Goal: Check status: Check status

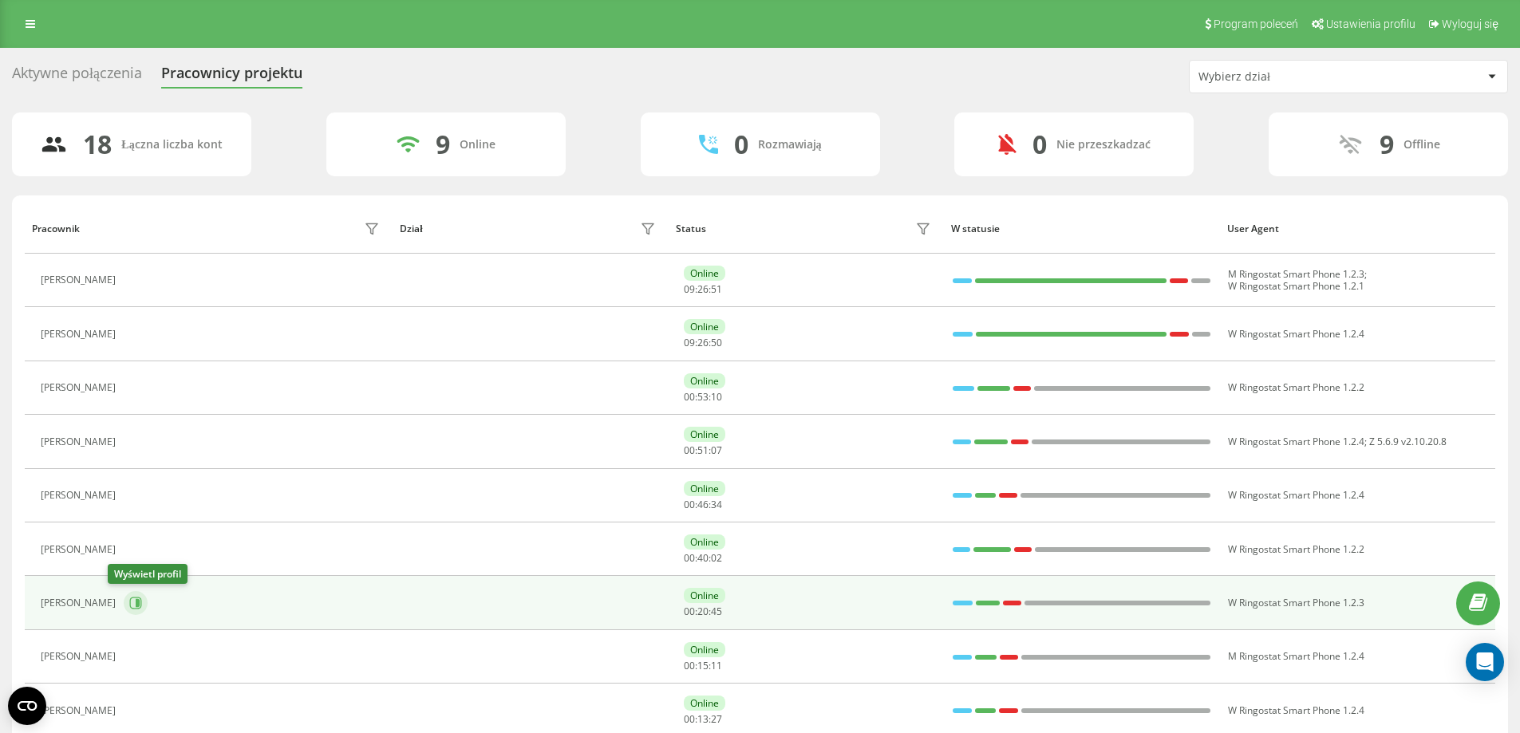
click at [129, 603] on icon at bounding box center [135, 603] width 13 height 13
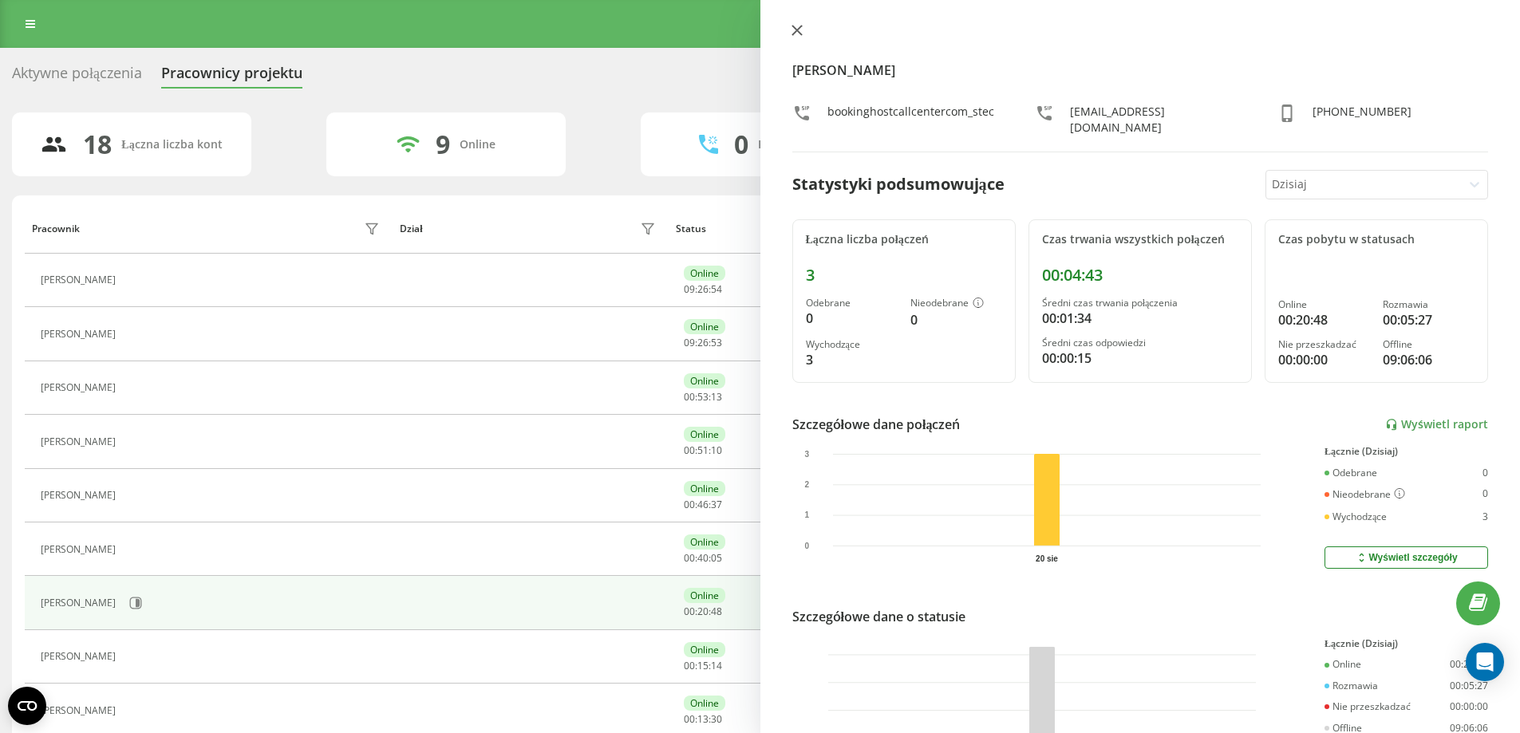
click at [793, 26] on icon at bounding box center [797, 31] width 10 height 10
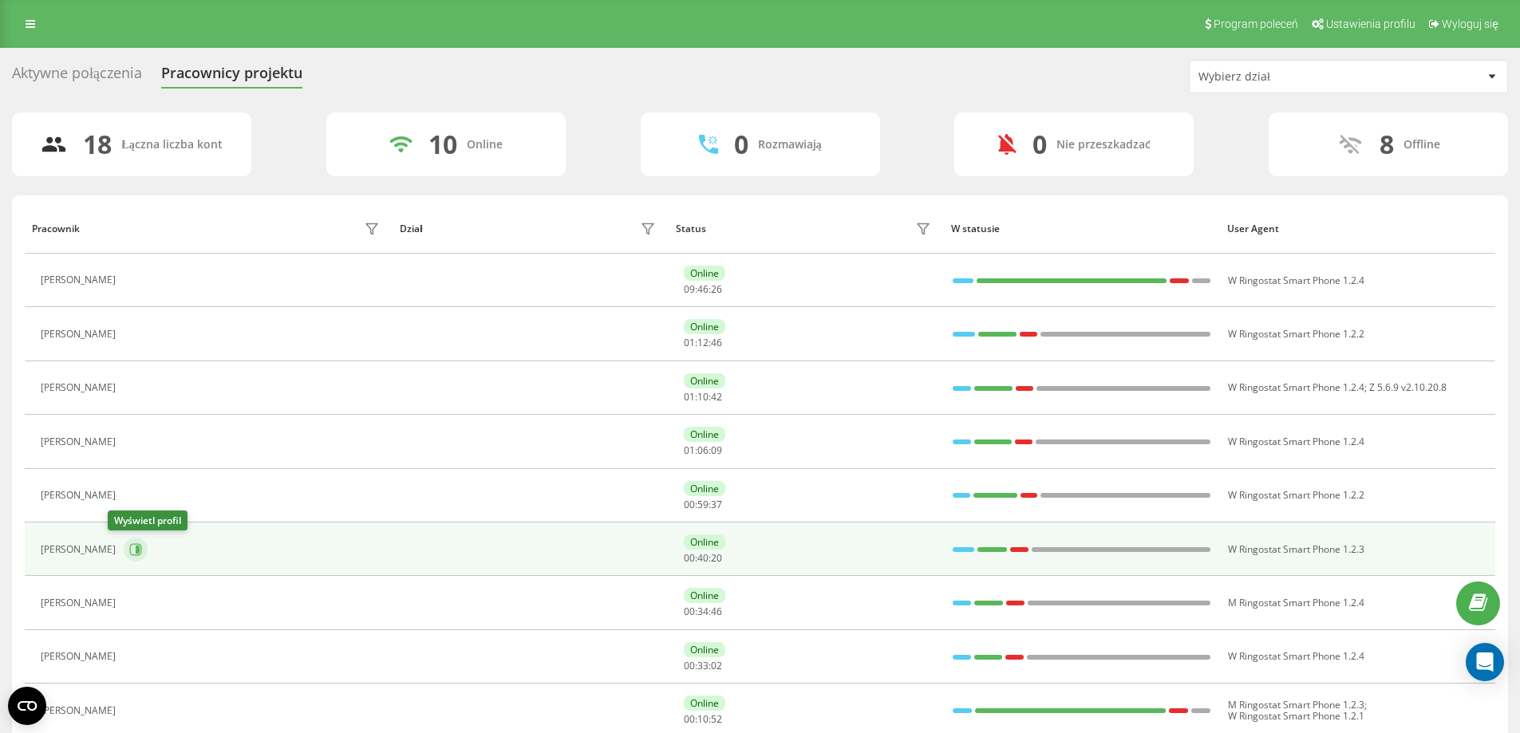
click at [124, 547] on button at bounding box center [136, 550] width 24 height 24
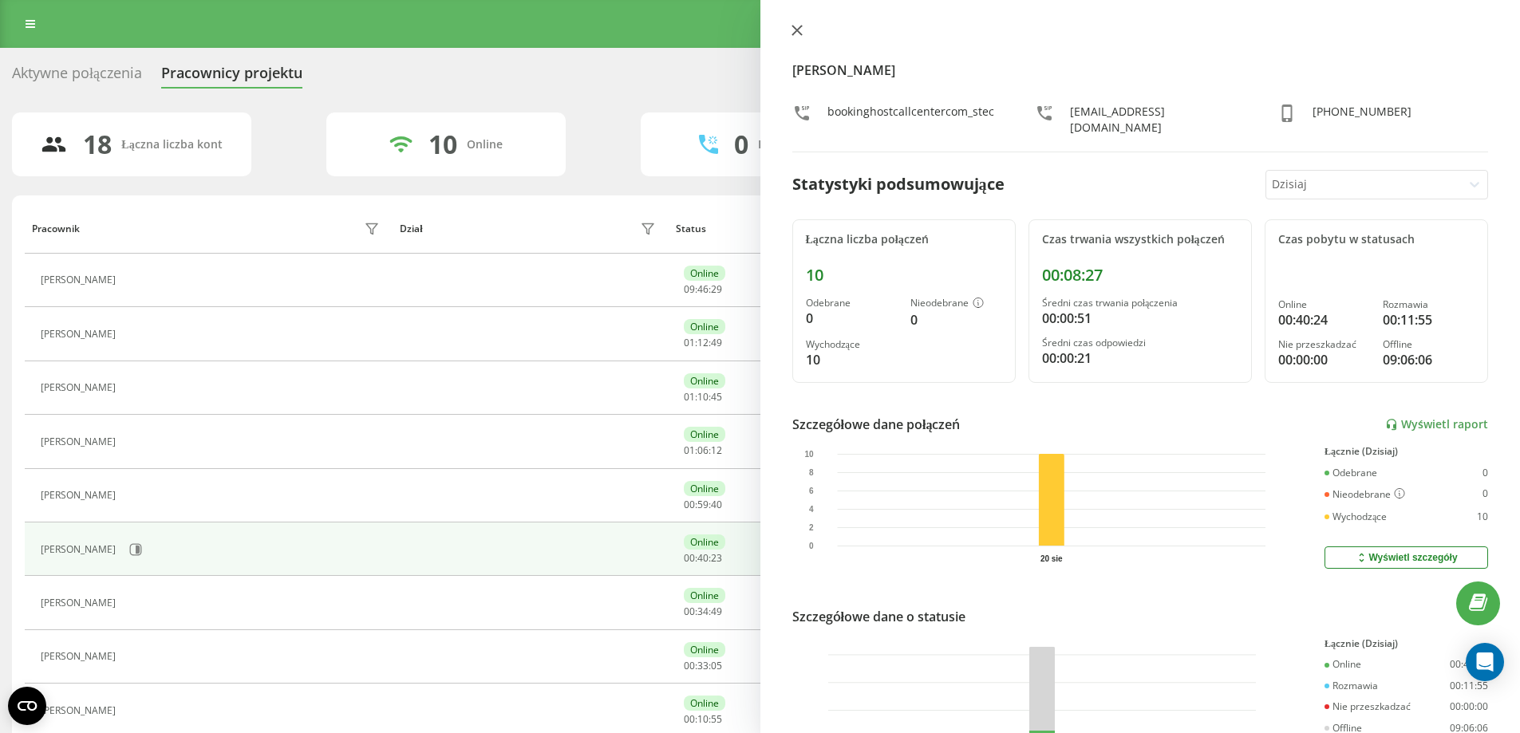
click at [801, 29] on icon at bounding box center [797, 30] width 11 height 11
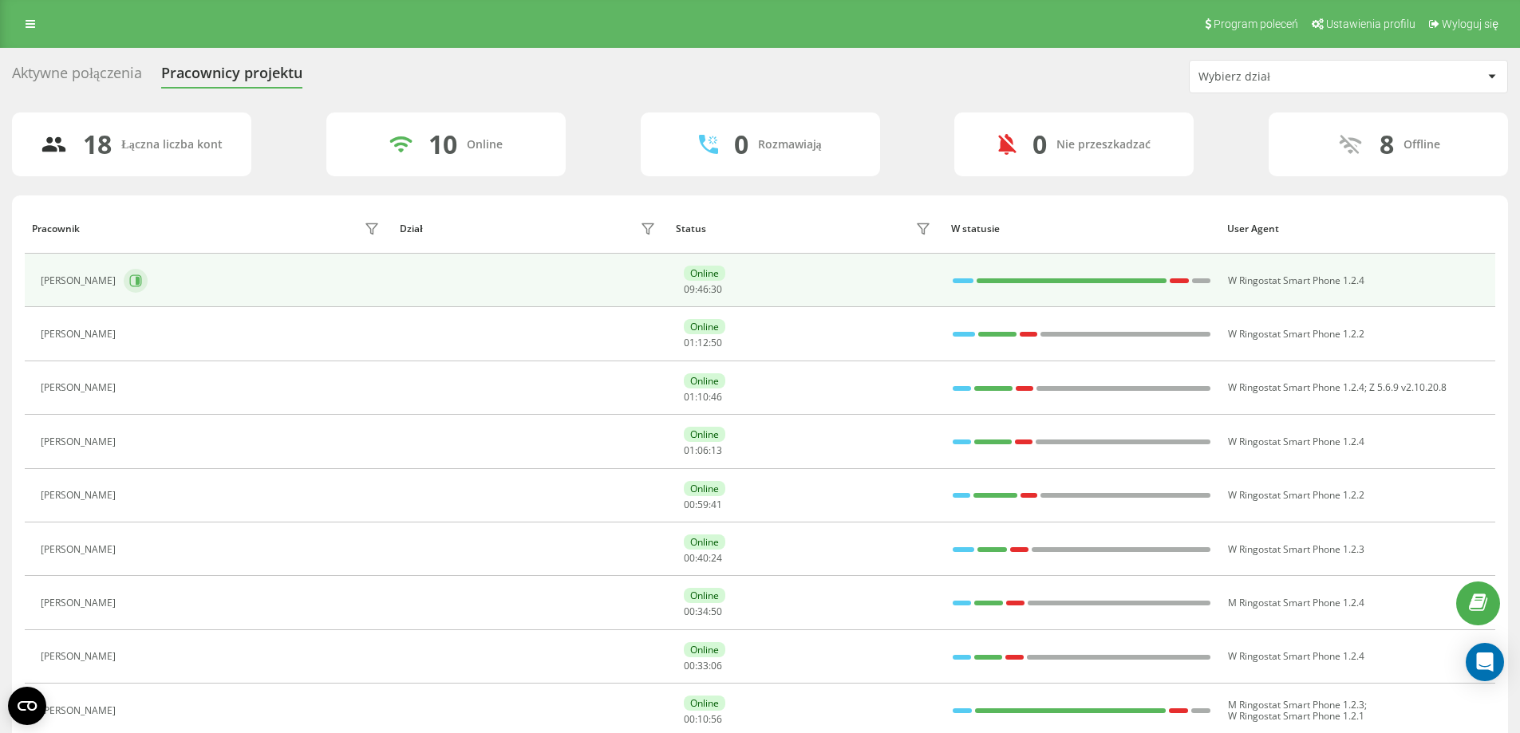
click at [148, 279] on button at bounding box center [136, 281] width 24 height 24
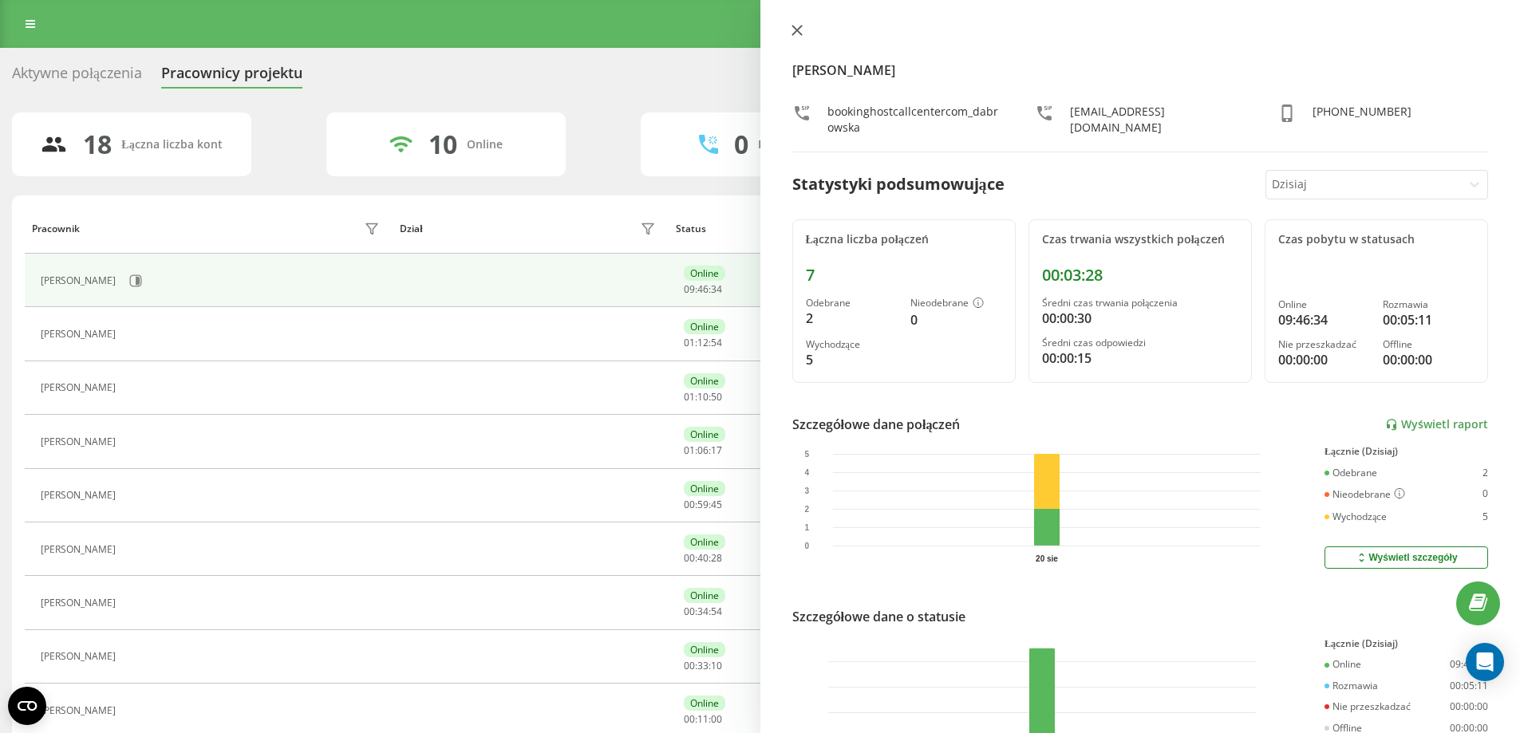
click at [798, 38] on button at bounding box center [797, 31] width 21 height 15
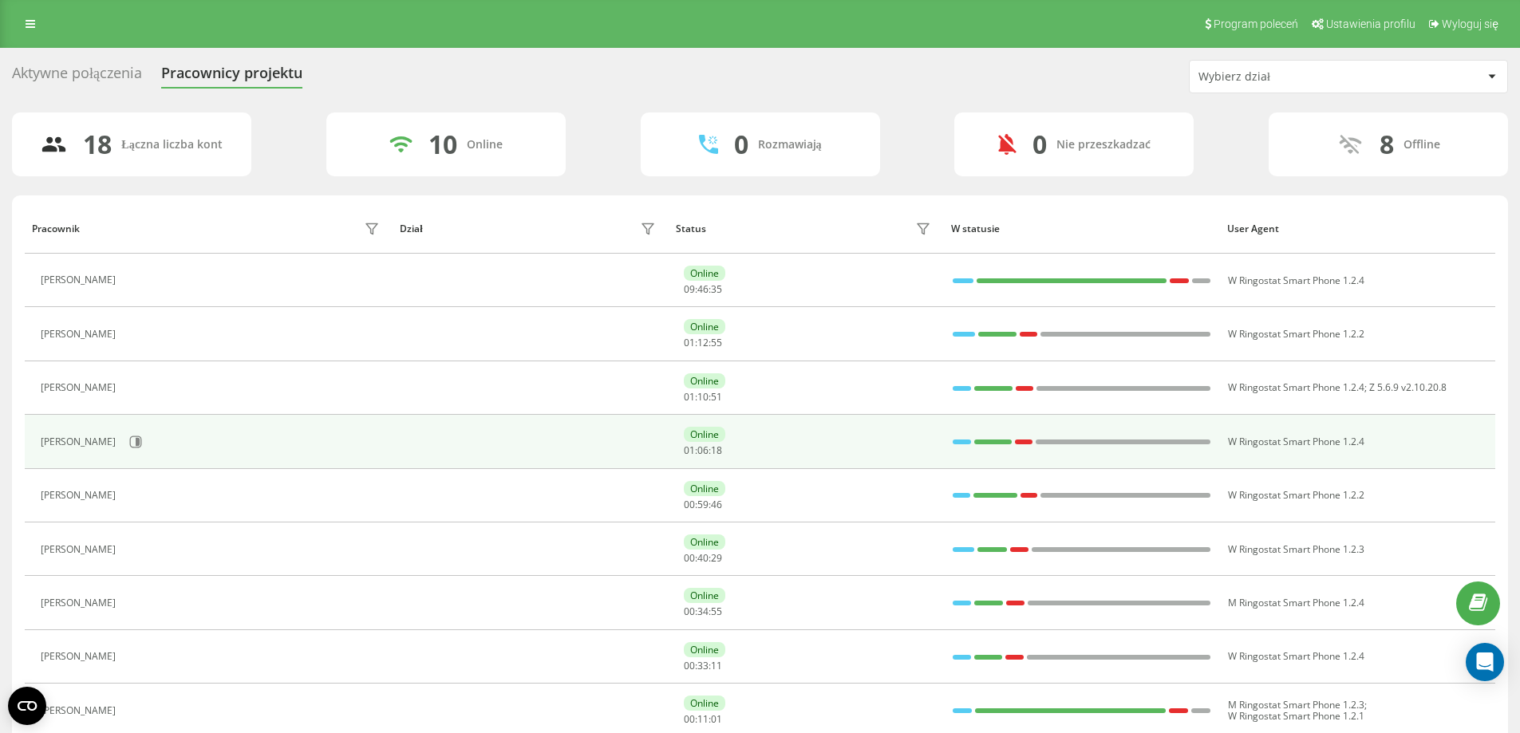
click at [147, 432] on div "[PERSON_NAME]" at bounding box center [212, 442] width 343 height 27
click at [144, 435] on button at bounding box center [136, 442] width 24 height 24
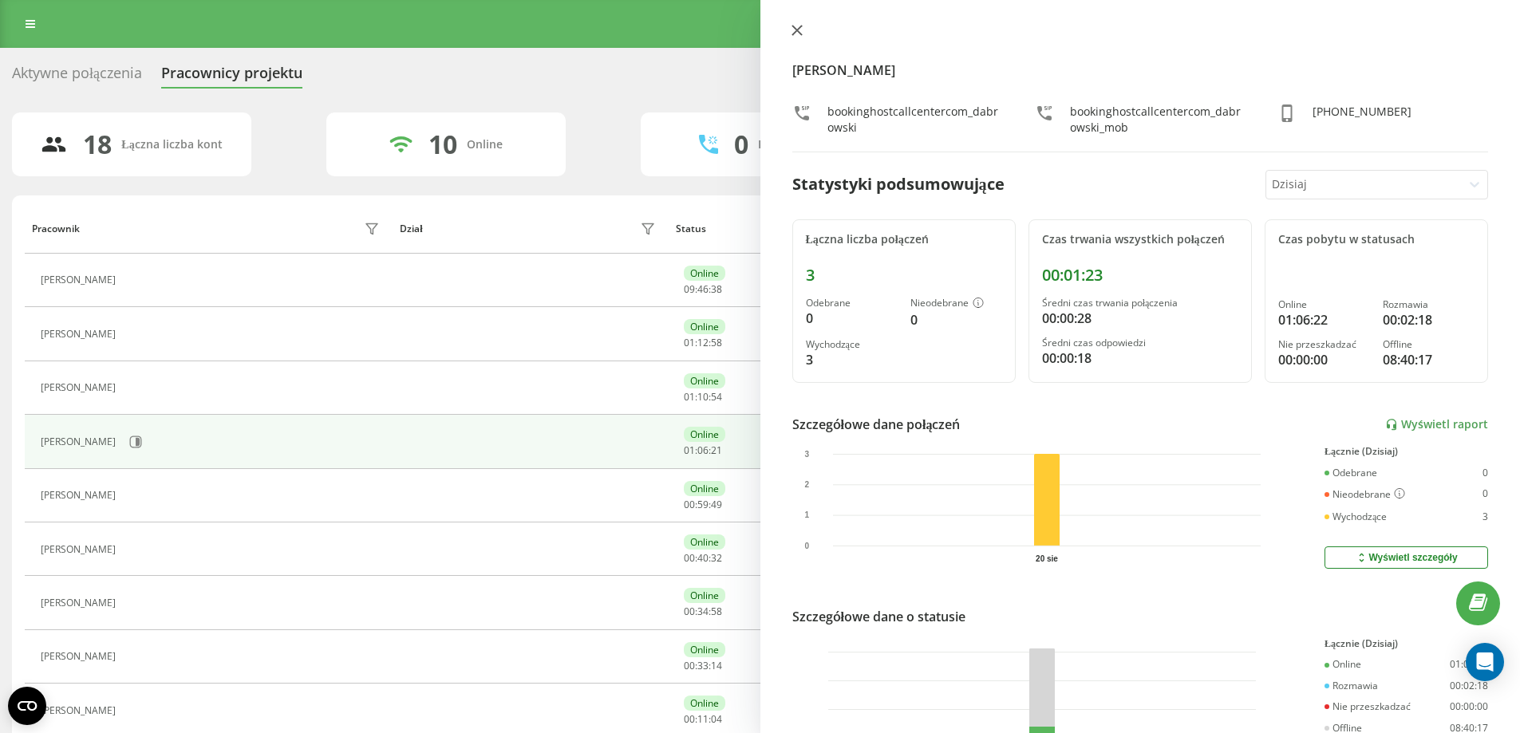
click at [800, 25] on icon at bounding box center [797, 30] width 11 height 11
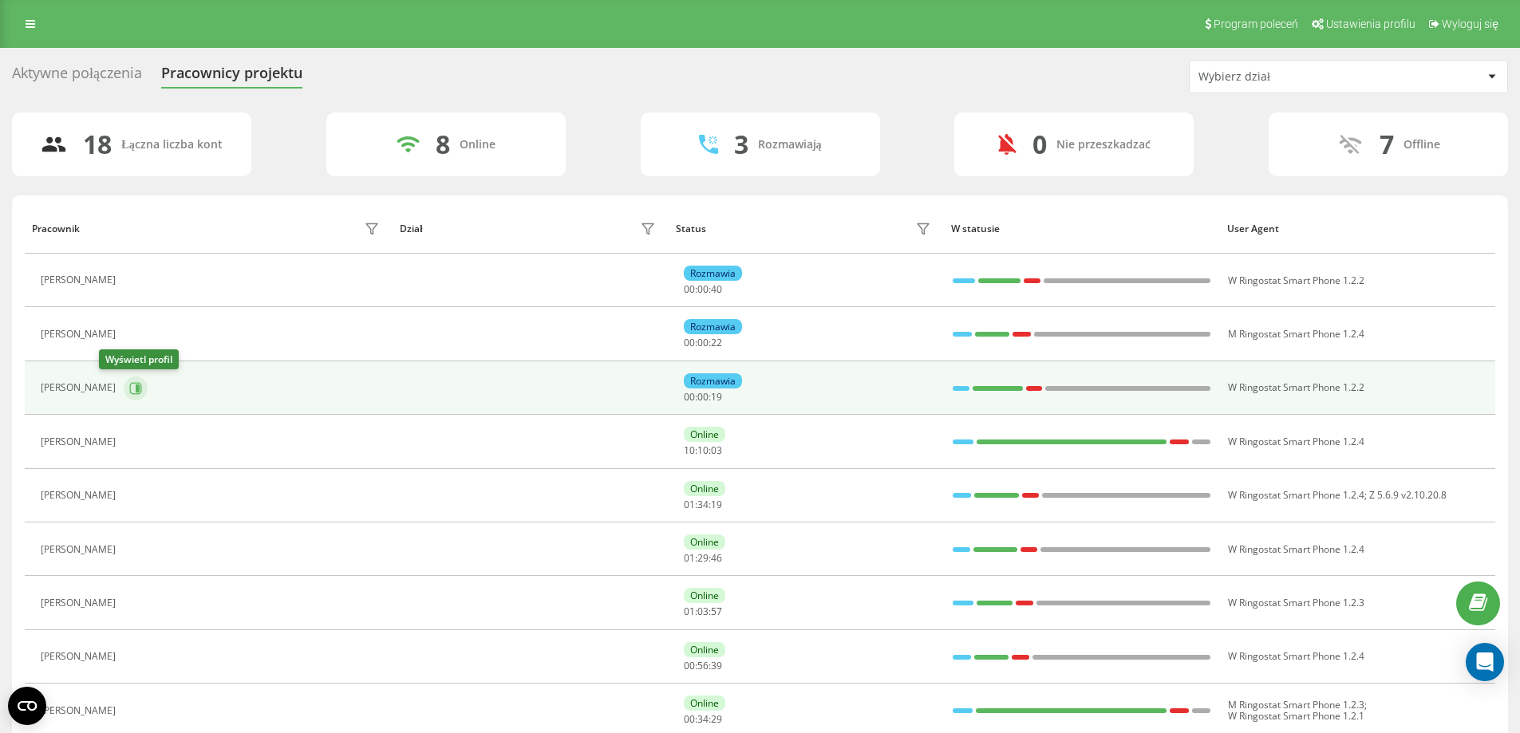
click at [124, 384] on button at bounding box center [136, 389] width 24 height 24
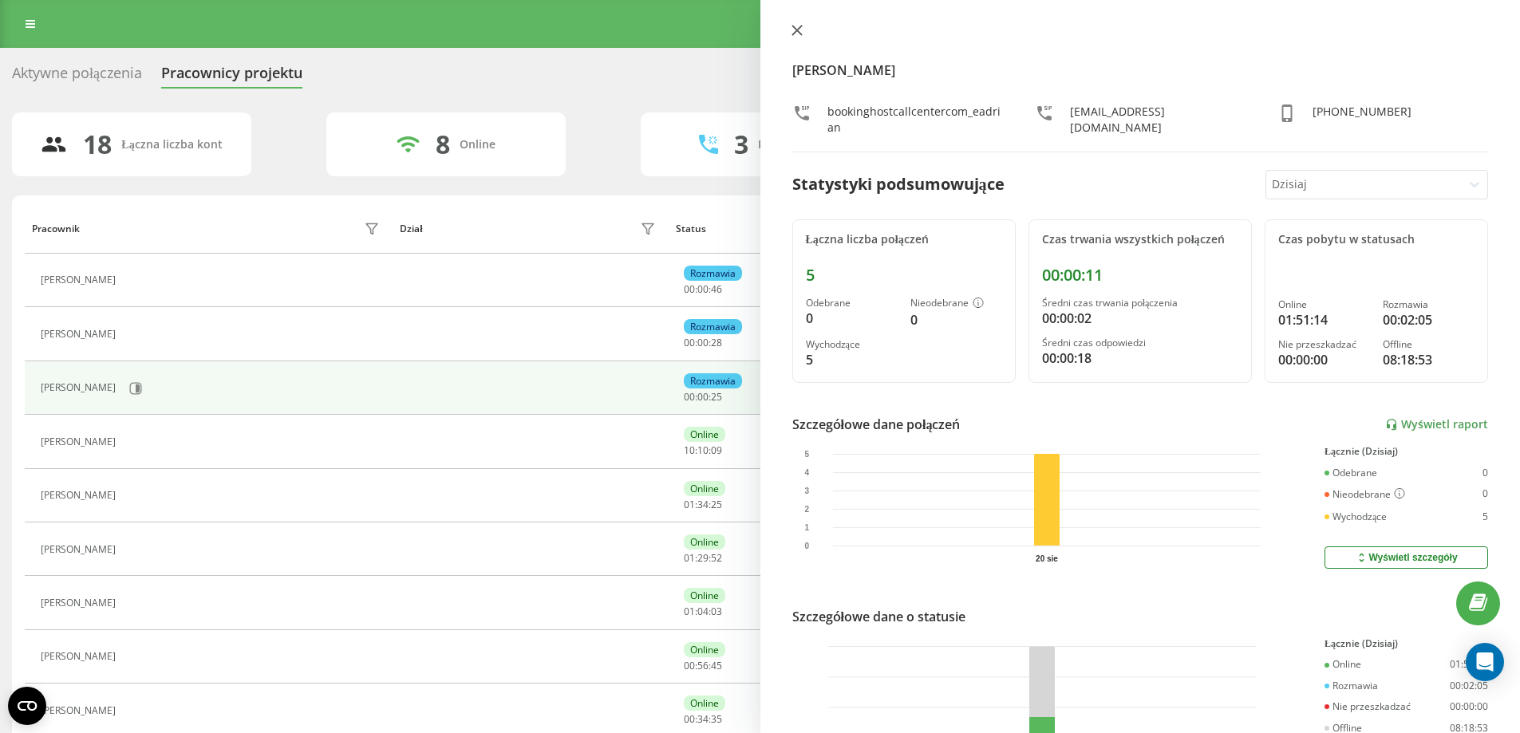
click at [797, 36] on button at bounding box center [797, 31] width 21 height 15
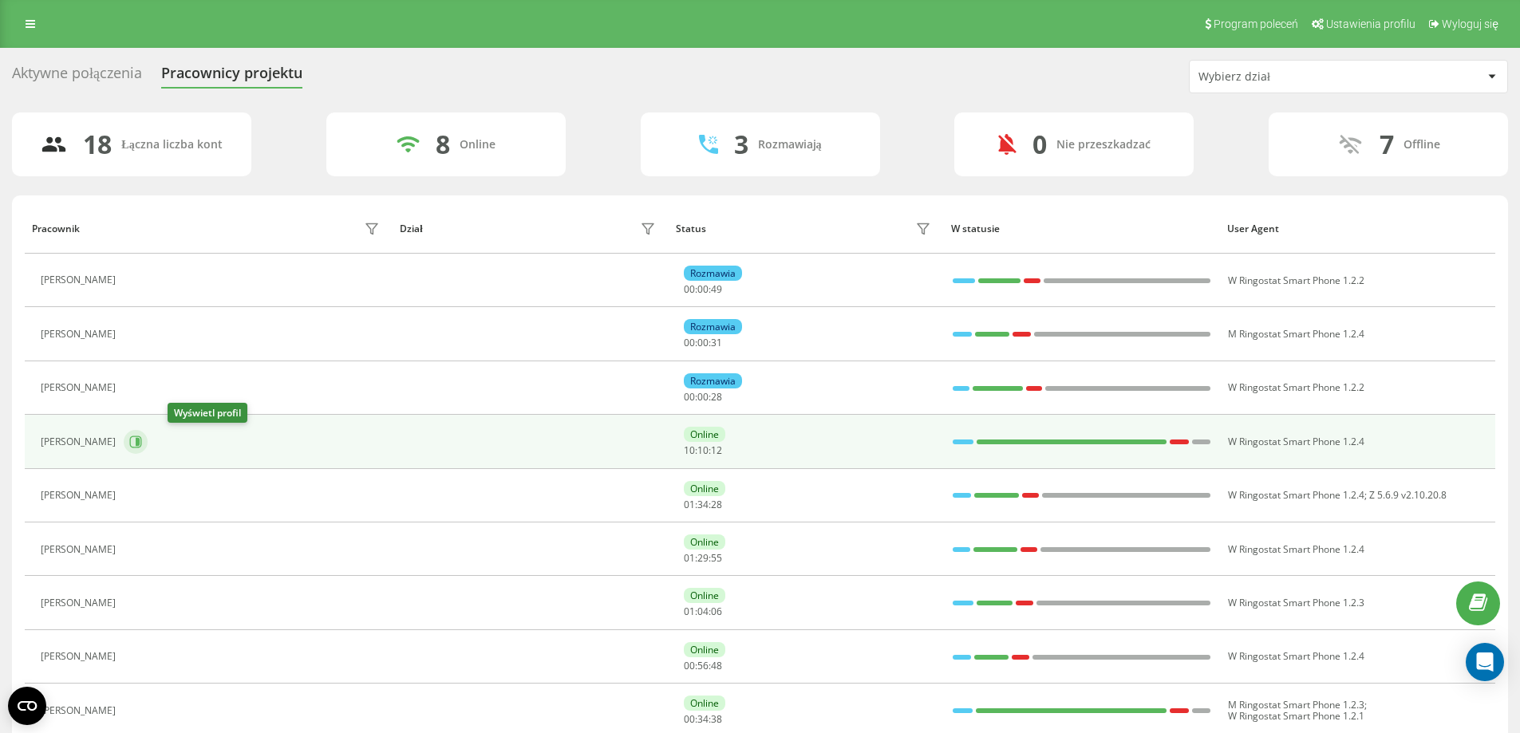
click at [140, 443] on icon at bounding box center [138, 442] width 4 height 8
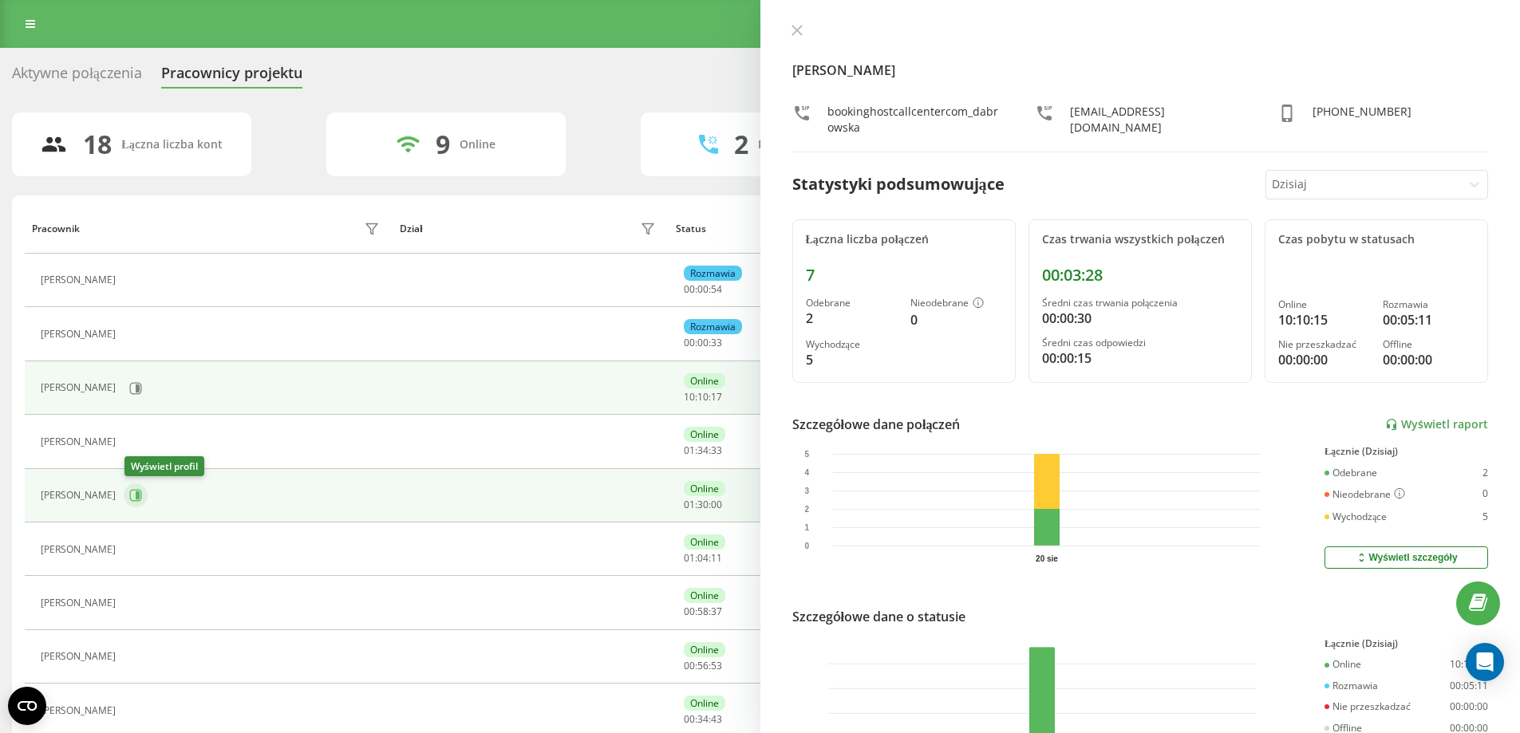
click at [137, 494] on icon at bounding box center [138, 496] width 4 height 8
